Goal: Task Accomplishment & Management: Manage account settings

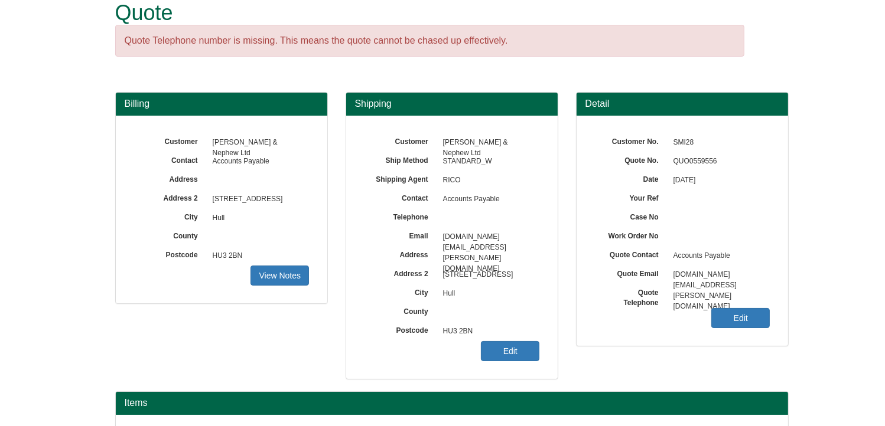
scroll to position [146, 0]
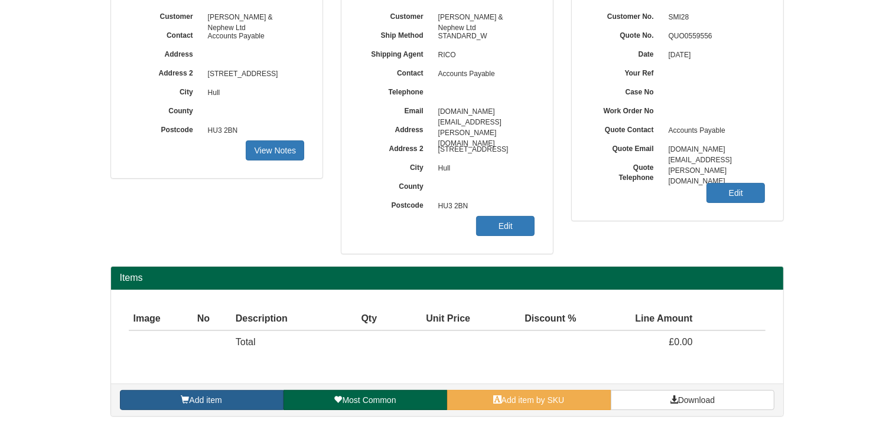
click at [212, 396] on span "Add item" at bounding box center [205, 400] width 32 height 9
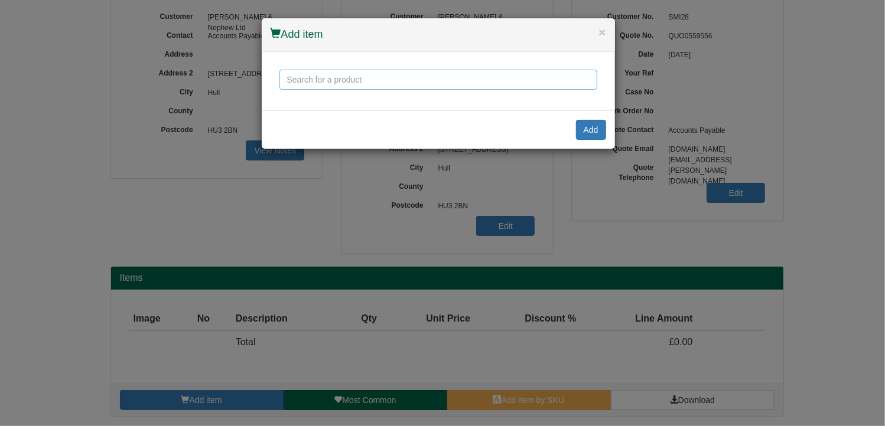
click at [343, 79] on input "text" at bounding box center [438, 80] width 318 height 20
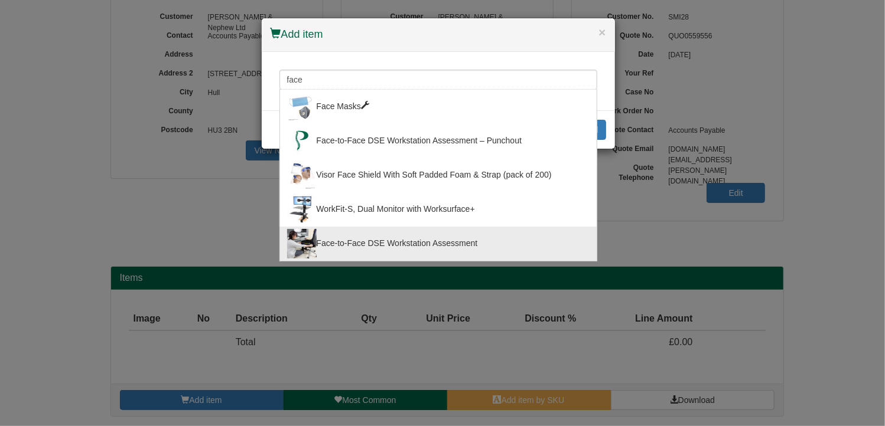
click at [371, 240] on div "Face-to-Face DSE Workstation Assessment" at bounding box center [438, 244] width 302 height 30
type input "Face-to-Face DSE Workstation Assessment"
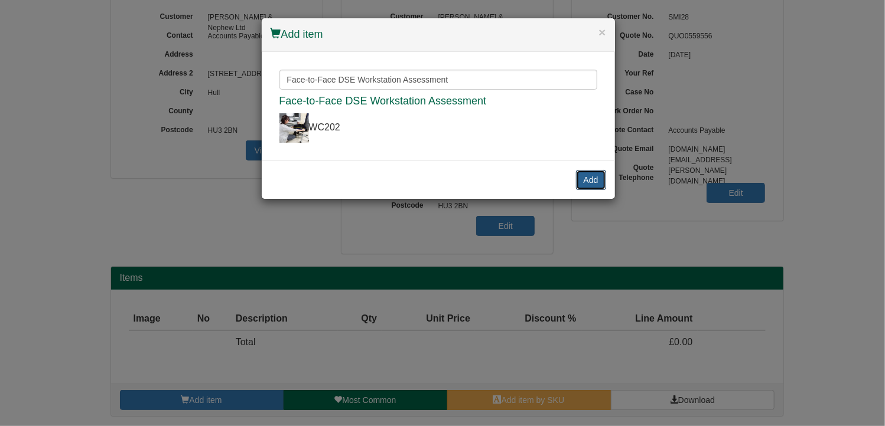
click at [585, 180] on button "Add" at bounding box center [591, 180] width 30 height 20
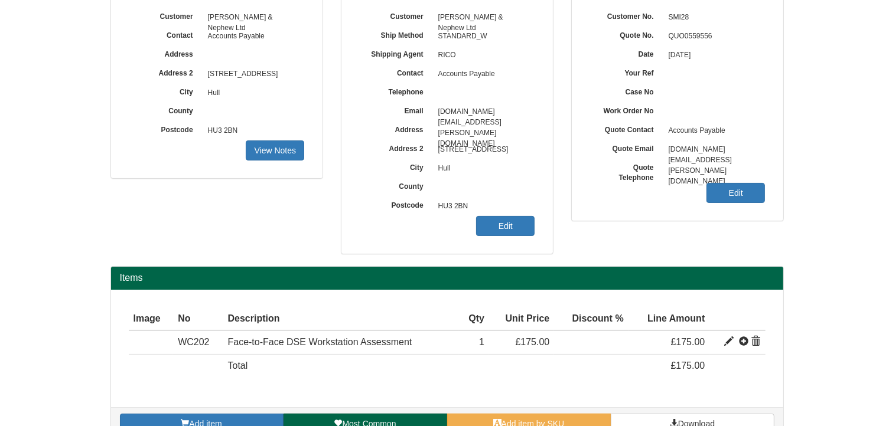
click at [492, 243] on div "Customer T.J.Smith & Nephew Ltd Ship Method STANDARD_W Shipping Agent RICO Cont…" at bounding box center [446, 122] width 211 height 263
click at [493, 228] on link "Edit" at bounding box center [505, 226] width 58 height 20
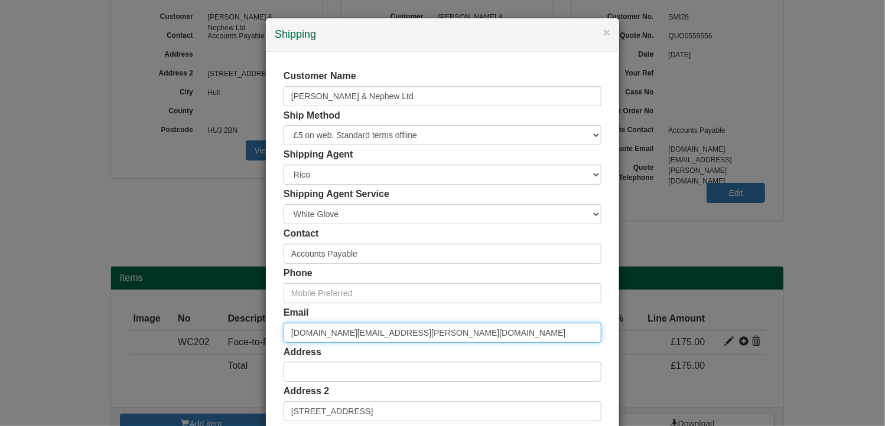
drag, startPoint x: 421, startPoint y: 331, endPoint x: 240, endPoint y: 326, distance: 180.2
click at [240, 326] on div "× Shipping Customer Name T.J.Smith & Nephew Ltd Ship Method Free of Charge £5 F…" at bounding box center [442, 213] width 885 height 426
paste input "sophia.haughton-smart"
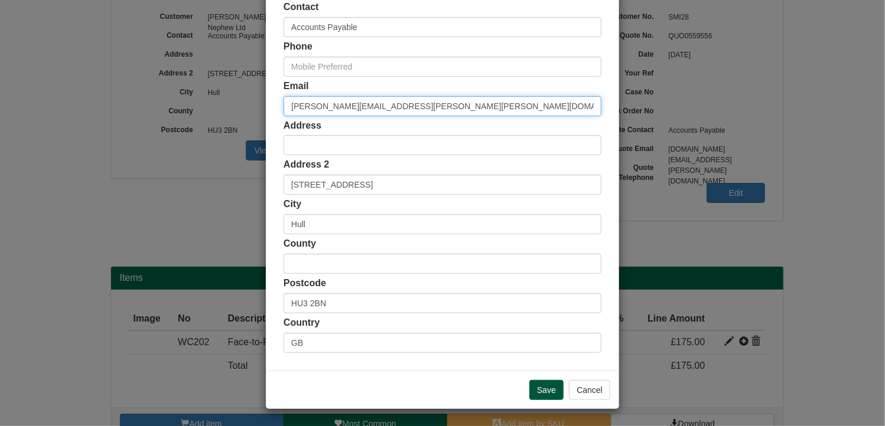
type input "[PERSON_NAME][EMAIL_ADDRESS][PERSON_NAME][PERSON_NAME][DOMAIN_NAME]"
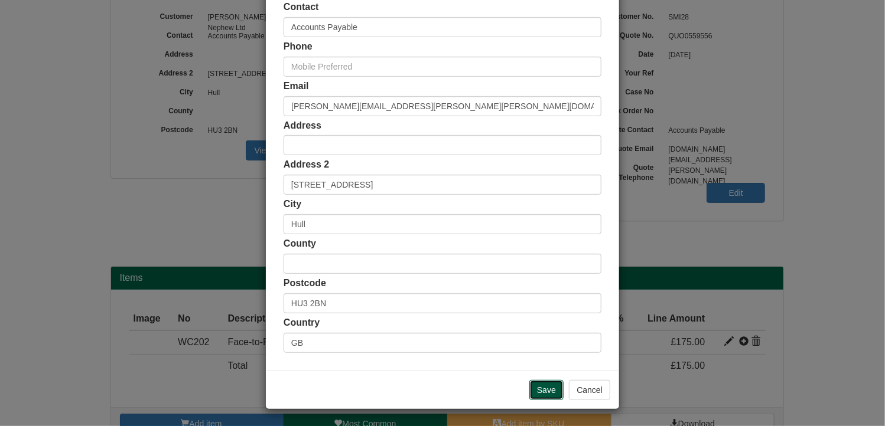
click at [543, 385] on input "Save" at bounding box center [546, 390] width 34 height 20
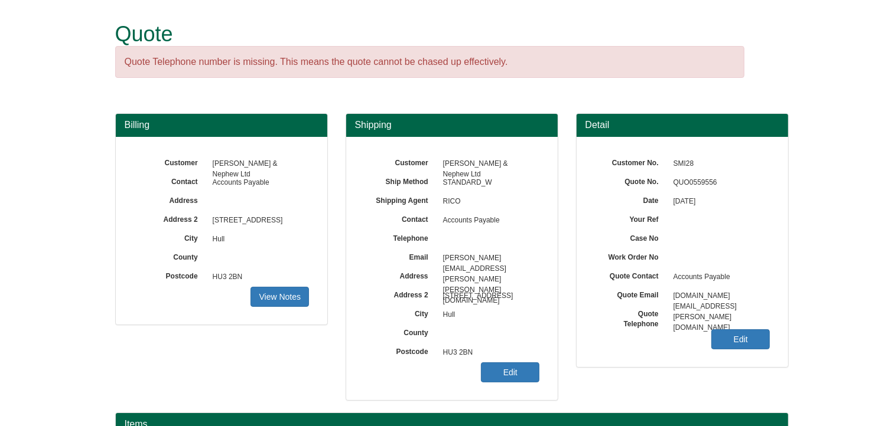
scroll to position [170, 0]
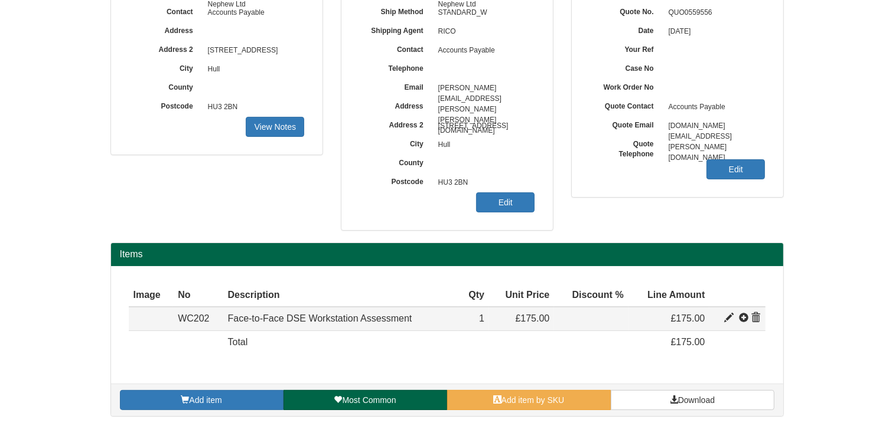
click at [726, 315] on span at bounding box center [728, 318] width 9 height 9
type input "Face-to-Face DSE Workstation Assessment"
type input "50.17"
type input "175.00"
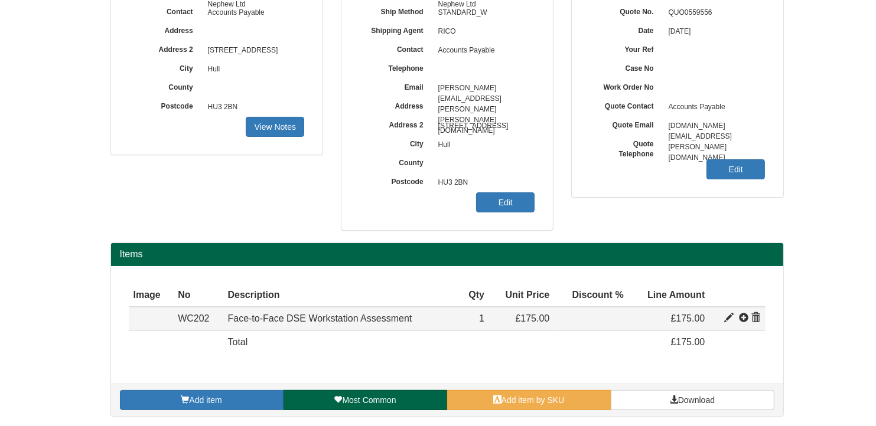
type input "1"
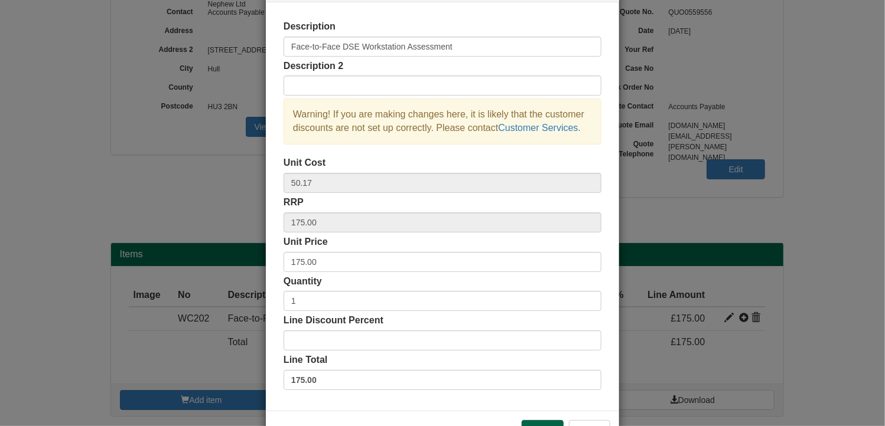
scroll to position [0, 0]
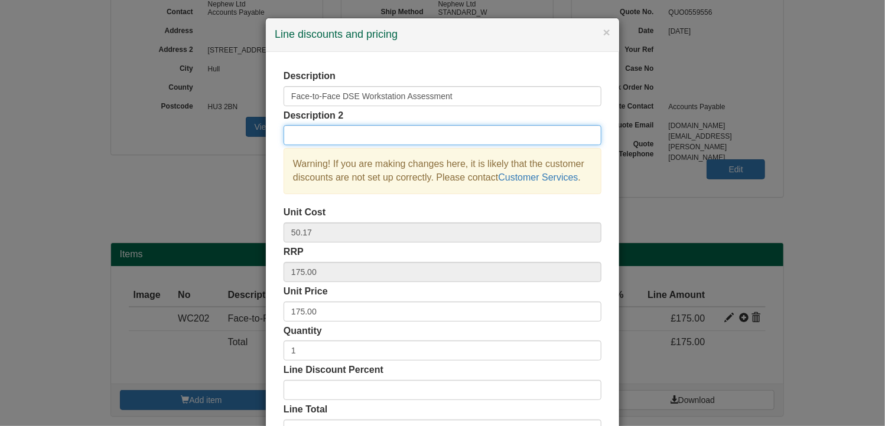
click at [320, 139] on input "text" at bounding box center [443, 135] width 318 height 20
type input "RRP £175 S&N disc"
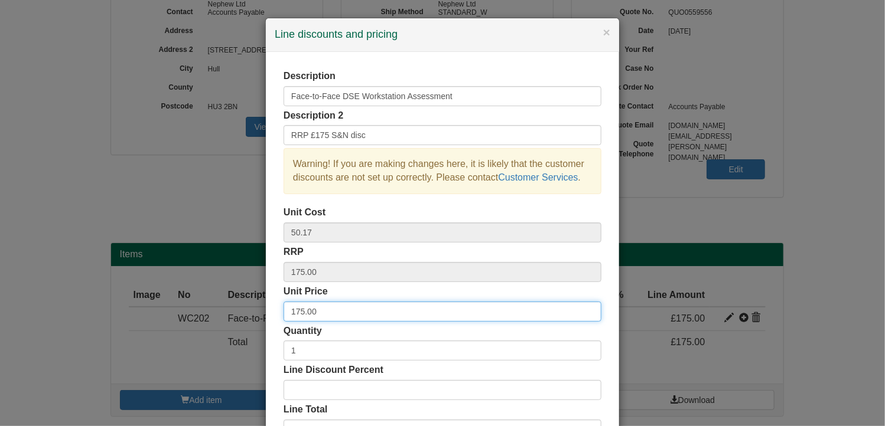
drag, startPoint x: 328, startPoint y: 310, endPoint x: 233, endPoint y: 305, distance: 95.2
click at [233, 305] on div "× Line discounts and pricing Description Face-to-Face DSE Workstation Assessmen…" at bounding box center [442, 213] width 885 height 426
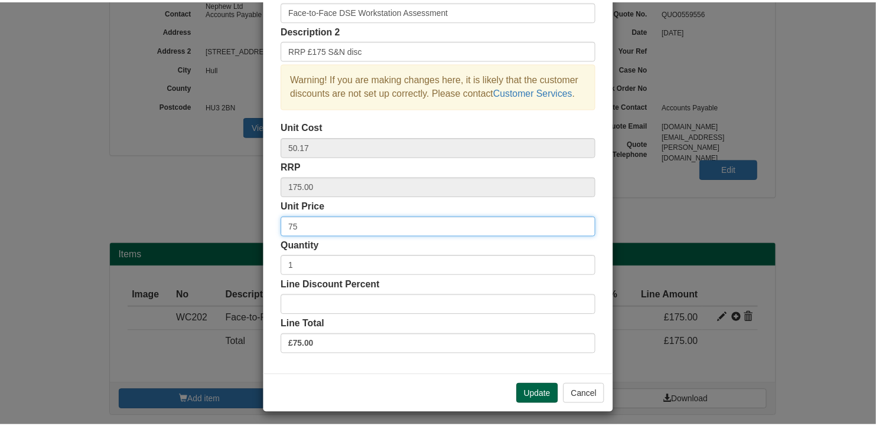
scroll to position [90, 0]
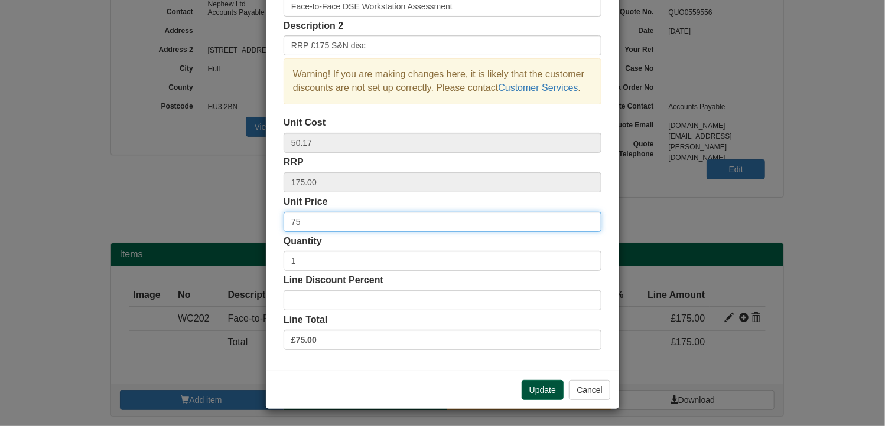
type input "75"
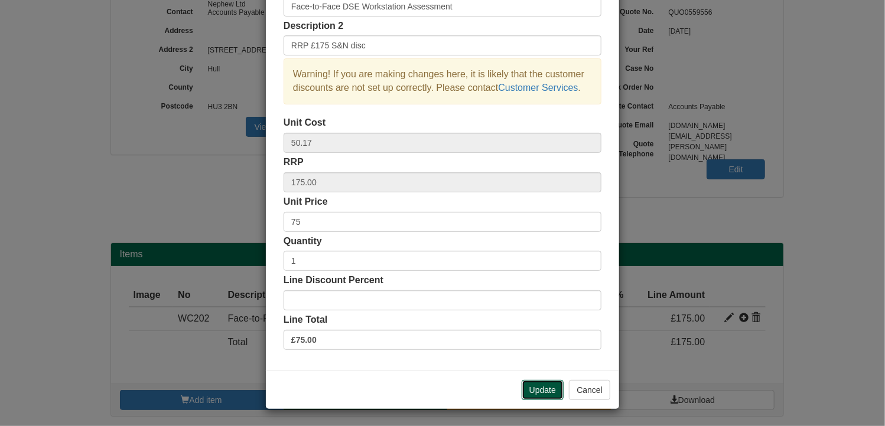
click at [543, 386] on button "Update" at bounding box center [543, 390] width 42 height 20
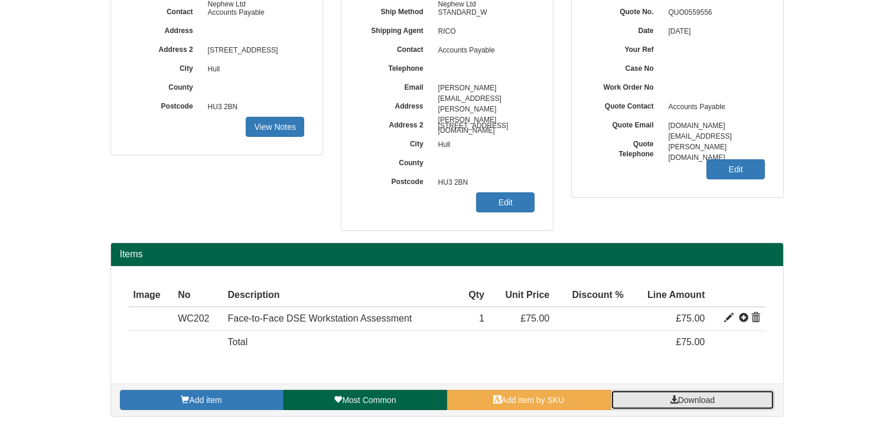
click at [689, 403] on link "Download" at bounding box center [693, 400] width 164 height 20
